Goal: Find specific page/section: Find specific page/section

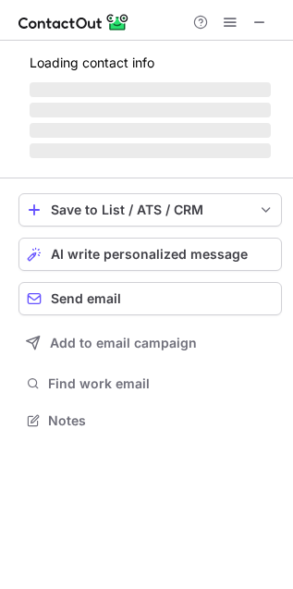
scroll to position [448, 293]
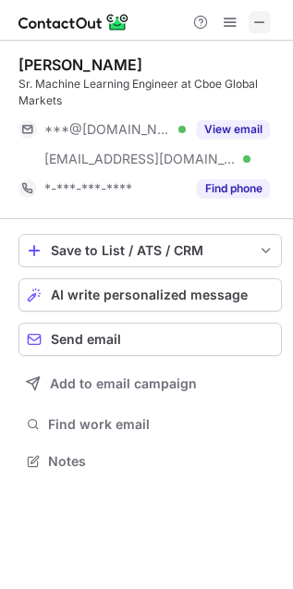
click at [259, 25] on span at bounding box center [259, 22] width 15 height 15
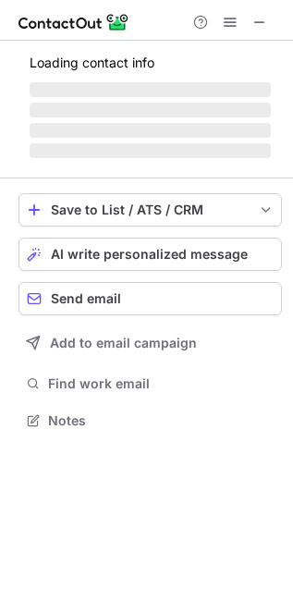
scroll to position [448, 293]
